Goal: Navigation & Orientation: Find specific page/section

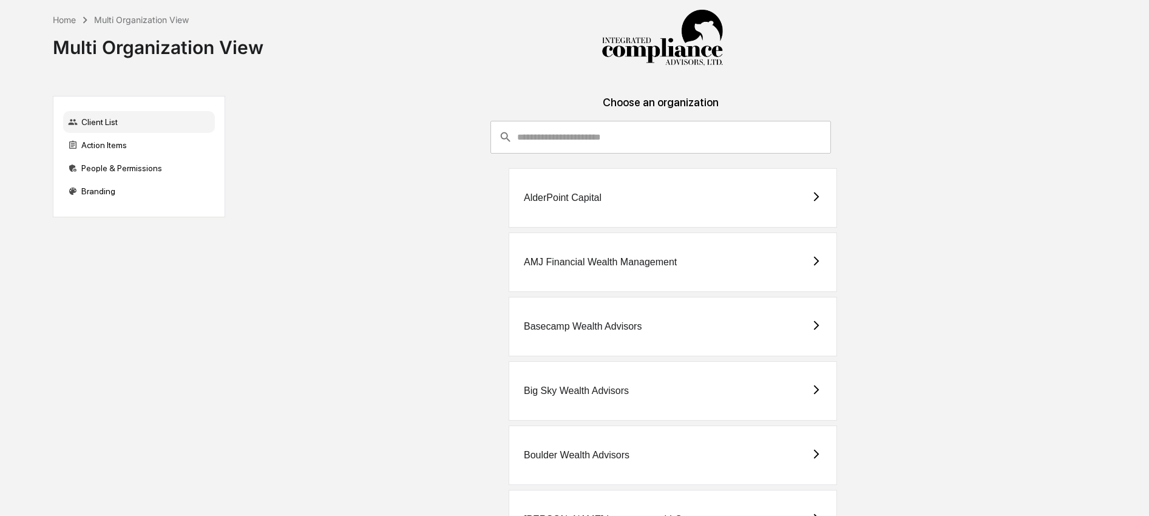
click at [597, 127] on input "consultant-dashboard__filter-organizations-search-bar" at bounding box center [674, 137] width 314 height 33
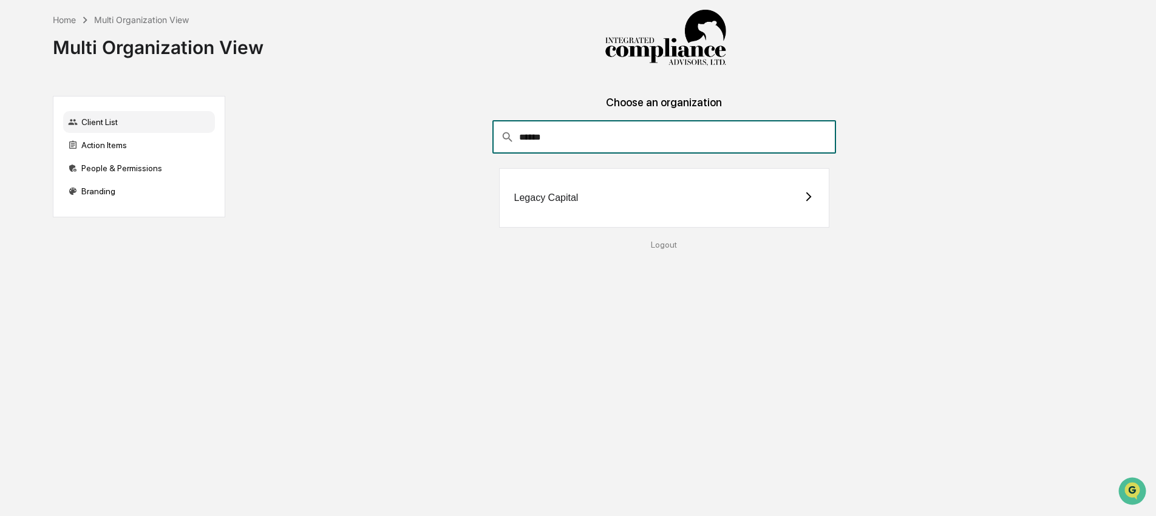
type input "******"
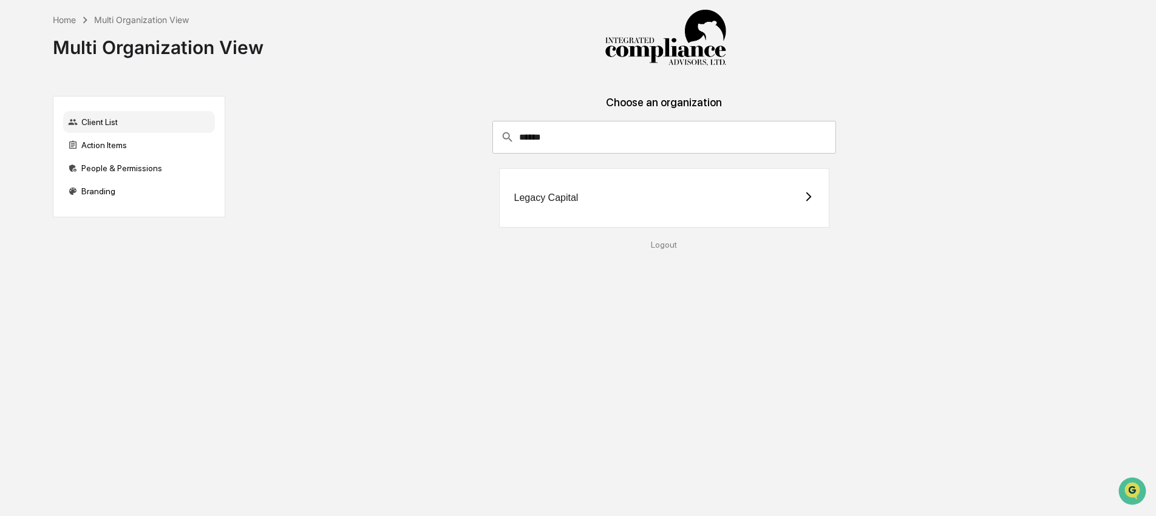
click at [706, 214] on div "Legacy Capital" at bounding box center [664, 197] width 331 height 59
